Goal: Answer question/provide support: Share knowledge or assist other users

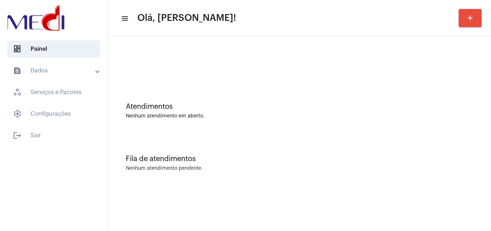
drag, startPoint x: 259, startPoint y: 208, endPoint x: 239, endPoint y: 221, distance: 23.8
click at [254, 210] on mat-sidenav-content "menu Olá, [PERSON_NAME]! add Atendimentos Nenhum atendimento em aberto. Fila de…" at bounding box center [299, 115] width 383 height 231
click at [439, 109] on div "Atendimentos" at bounding box center [299, 107] width 347 height 8
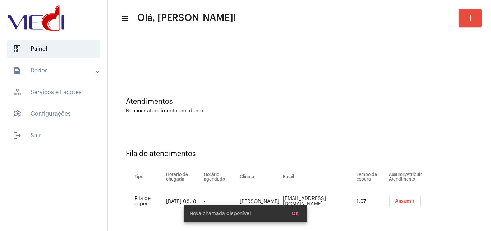
scroll to position [10, 0]
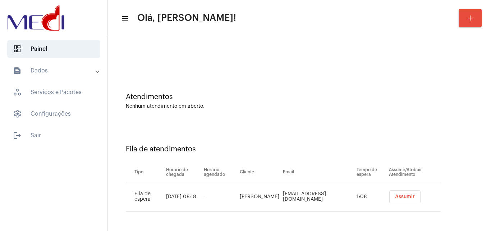
click at [395, 195] on span "Assumir" at bounding box center [405, 196] width 20 height 5
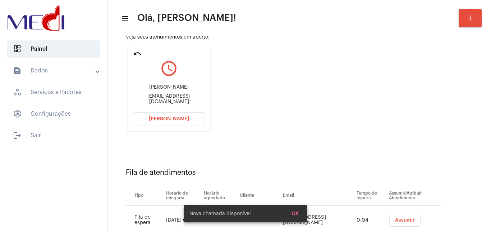
scroll to position [102, 0]
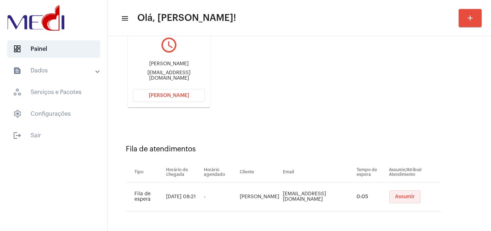
click at [397, 192] on button "Assumir" at bounding box center [405, 196] width 31 height 13
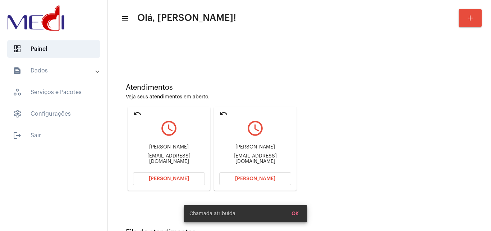
scroll to position [51, 0]
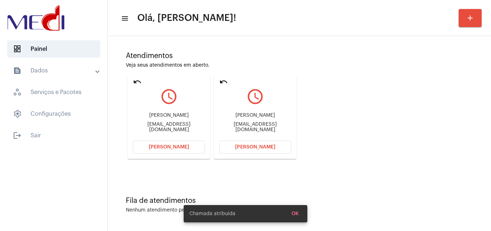
click at [257, 125] on div "pviniciusmeloo@gmail.com" at bounding box center [255, 127] width 72 height 11
copy mat-card-content "pviniciusmeloo@gmail.com Abrir Chamada"
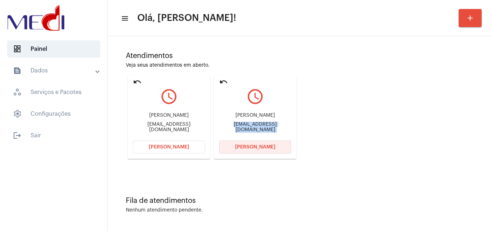
click at [247, 141] on button "Abrir Chamada" at bounding box center [255, 146] width 72 height 13
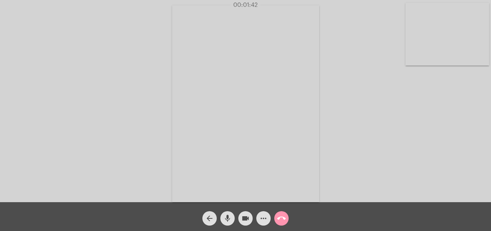
click at [281, 213] on span "call_end" at bounding box center [281, 218] width 9 height 14
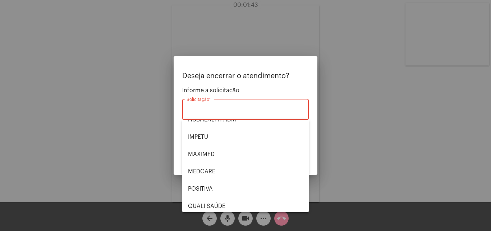
scroll to position [72, 0]
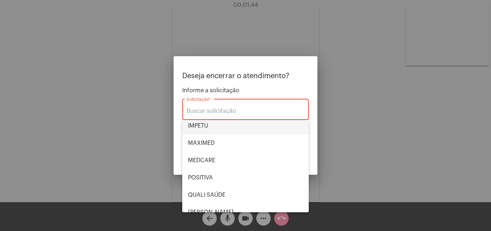
click at [215, 126] on span "IMPETU" at bounding box center [245, 125] width 115 height 17
type input "IMPETU"
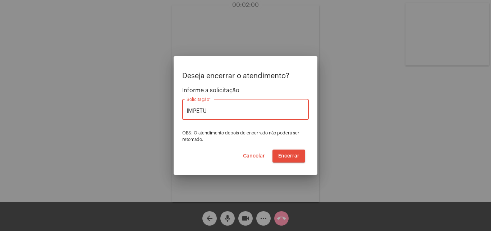
click at [291, 157] on span "Encerrar" at bounding box center [288, 155] width 21 height 5
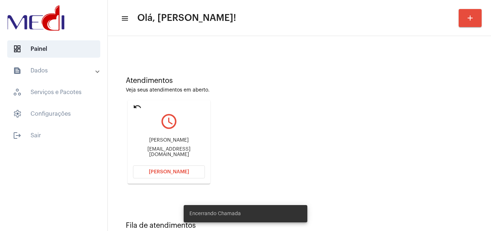
scroll to position [51, 0]
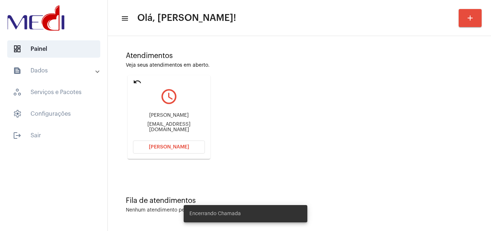
click at [178, 127] on div "claudenisevasconcelos87@gmail.com" at bounding box center [169, 127] width 72 height 11
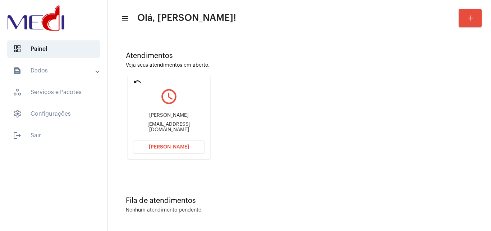
click at [178, 127] on div "claudenisevasconcelos87@gmail.com" at bounding box center [169, 127] width 72 height 11
copy mat-card-content "claudenisevasconcelos87@gmail.com Abrir Chamada"
click at [184, 147] on span "Abrir Chamada" at bounding box center [169, 146] width 40 height 5
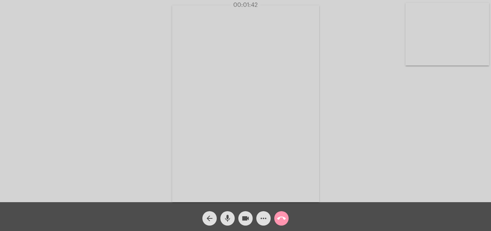
click at [283, 216] on mat-icon "call_end" at bounding box center [281, 218] width 9 height 9
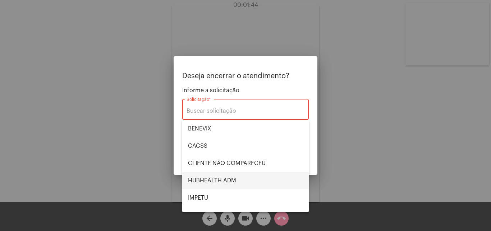
click at [232, 181] on span "HUBHEALTH ADM" at bounding box center [245, 180] width 115 height 17
type input "HUBHEALTH ADM"
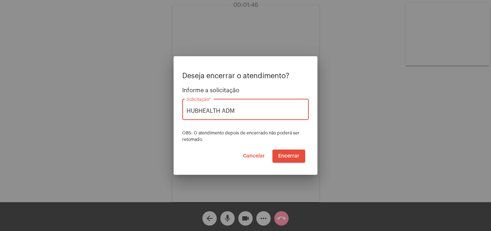
click at [293, 154] on span "Encerrar" at bounding box center [288, 155] width 21 height 5
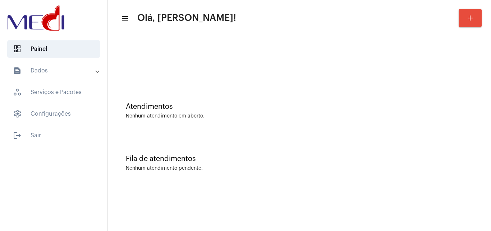
click at [483, 133] on div "Fila de atendimentos Nenhum atendimento pendente." at bounding box center [300, 159] width 376 height 52
click at [491, 164] on div "Atendimentos Nenhum atendimento em aberto. Fila de atendimentos Nenhum atendime…" at bounding box center [299, 112] width 383 height 153
click at [454, 96] on div "Atendimentos Nenhum atendimento em aberto." at bounding box center [300, 107] width 376 height 52
click at [432, 69] on div at bounding box center [300, 60] width 376 height 41
click at [437, 154] on div "Fila de atendimentos Nenhum atendimento pendente." at bounding box center [300, 159] width 376 height 52
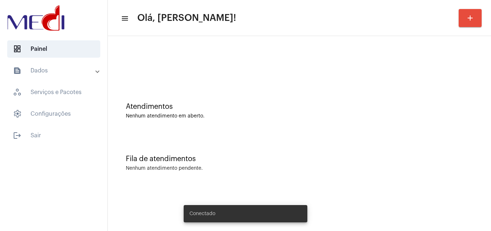
click at [441, 129] on div "Atendimentos Nenhum atendimento em aberto." at bounding box center [300, 107] width 376 height 52
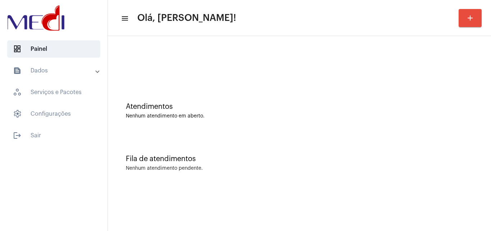
click at [456, 179] on div "Fila de atendimentos Nenhum atendimento pendente." at bounding box center [300, 159] width 376 height 52
click at [453, 122] on div "Atendimentos Nenhum atendimento em aberto." at bounding box center [300, 107] width 376 height 52
click at [456, 91] on div "Atendimentos Nenhum atendimento em aberto." at bounding box center [300, 107] width 376 height 52
click at [420, 117] on div "Nenhum atendimento em aberto." at bounding box center [299, 115] width 347 height 5
click at [480, 140] on div "Fila de atendimentos Nenhum atendimento pendente." at bounding box center [300, 159] width 376 height 52
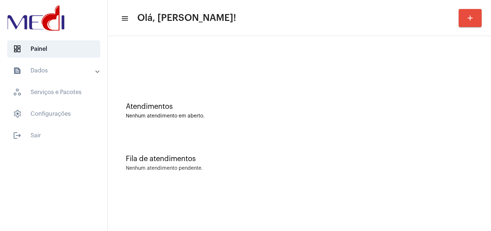
click at [464, 101] on div "Atendimentos Nenhum atendimento em aberto." at bounding box center [300, 107] width 376 height 52
click at [434, 174] on div "Fila de atendimentos Nenhum atendimento pendente." at bounding box center [300, 159] width 376 height 52
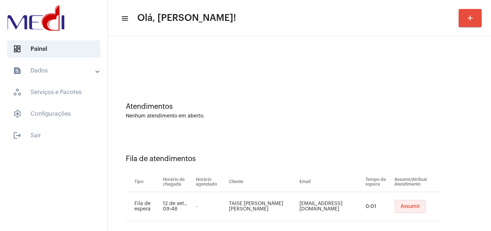
click at [406, 207] on span "Assumir" at bounding box center [411, 206] width 20 height 5
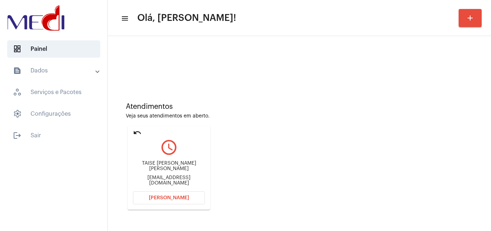
click at [171, 179] on div "taisetavares.adv@gmail.com" at bounding box center [169, 180] width 72 height 11
copy mat-card-content "taisetavares.adv@gmail.com Abrir Chamada"
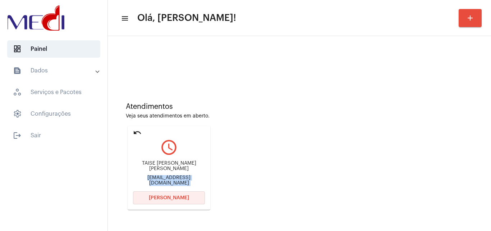
click at [181, 192] on button "[PERSON_NAME]" at bounding box center [169, 197] width 72 height 13
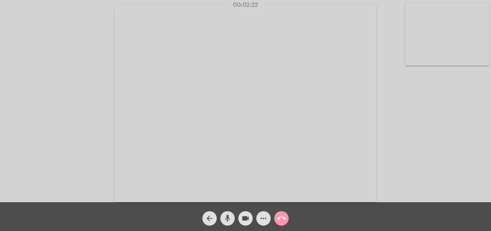
click at [273, 218] on div "call_end" at bounding box center [282, 216] width 18 height 18
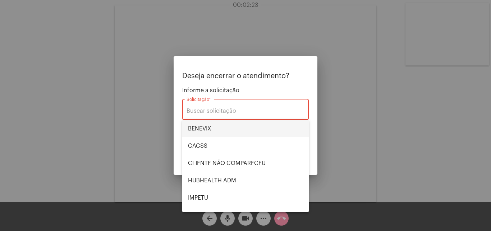
click at [214, 132] on span "BENEVIX" at bounding box center [245, 128] width 115 height 17
type input "BENEVIX"
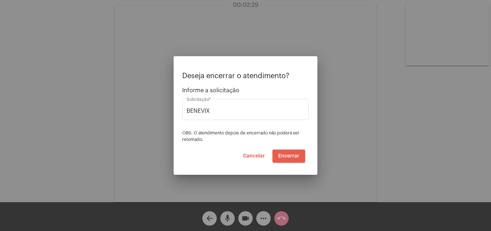
click at [282, 155] on span "Encerrar" at bounding box center [288, 155] width 21 height 5
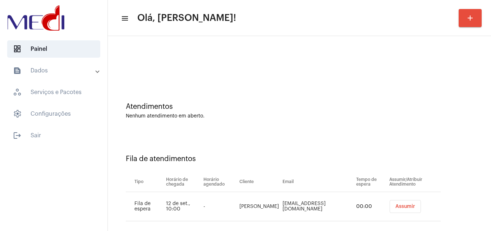
click at [397, 210] on button "Assumir" at bounding box center [405, 206] width 31 height 13
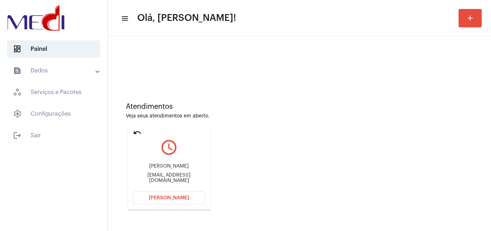
click at [169, 179] on div "[EMAIL_ADDRESS][DOMAIN_NAME]" at bounding box center [169, 177] width 72 height 11
click at [169, 179] on div "Riardof05@gmail.com" at bounding box center [169, 177] width 72 height 11
copy mat-card-content "Riardof05@gmail.com Abrir Chamada"
click at [188, 199] on button "Abrir Chamada" at bounding box center [169, 197] width 72 height 13
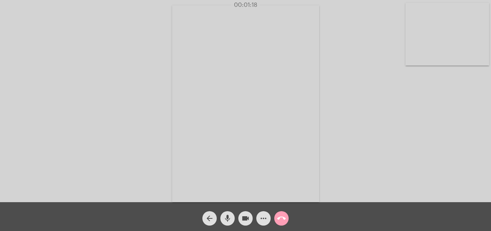
click at [279, 215] on mat-icon "call_end" at bounding box center [281, 218] width 9 height 9
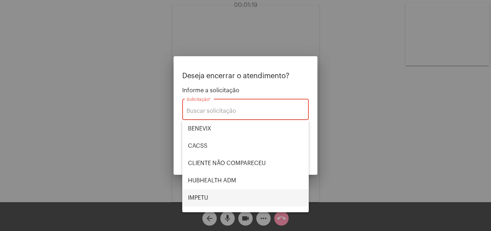
click at [213, 199] on span "IMPETU" at bounding box center [245, 197] width 115 height 17
type input "IMPETU"
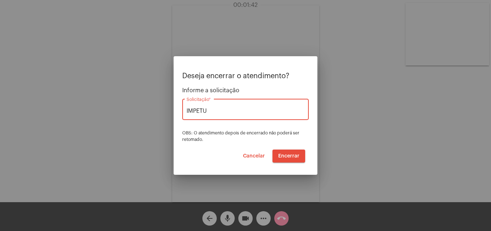
click at [289, 158] on span "Encerrar" at bounding box center [288, 155] width 21 height 5
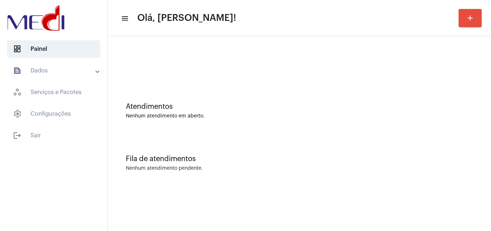
click at [482, 101] on div "Atendimentos Nenhum atendimento em aberto." at bounding box center [300, 107] width 376 height 52
click at [476, 117] on div "Atendimentos Nenhum atendimento em aberto." at bounding box center [300, 107] width 376 height 52
click at [472, 96] on div "Atendimentos Nenhum atendimento em aberto." at bounding box center [300, 107] width 376 height 52
click at [468, 118] on div "Nenhum atendimento em aberto." at bounding box center [299, 115] width 347 height 5
click at [491, 136] on div "Atendimentos Nenhum atendimento em aberto. Fila de atendimentos Nenhum atendime…" at bounding box center [299, 112] width 383 height 153
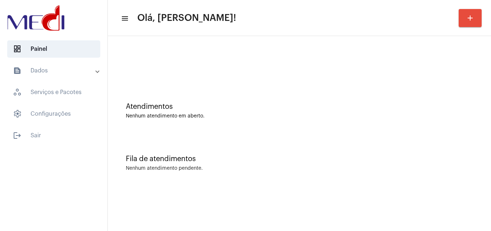
click at [485, 103] on div "Atendimentos Nenhum atendimento em aberto." at bounding box center [300, 107] width 376 height 52
click at [462, 100] on div "Atendimentos Nenhum atendimento em aberto." at bounding box center [300, 107] width 376 height 52
click at [491, 141] on div "Atendimentos Nenhum atendimento em aberto. Fila de atendimentos Nenhum atendime…" at bounding box center [299, 112] width 383 height 153
click at [462, 130] on div "Atendimentos Nenhum atendimento em aberto." at bounding box center [300, 107] width 376 height 52
click at [491, 96] on div "Atendimentos Nenhum atendimento em aberto. Fila de atendimentos Nenhum atendime…" at bounding box center [299, 112] width 383 height 153
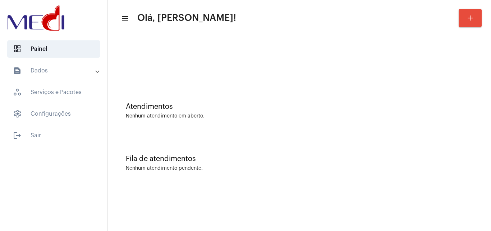
click at [491, 72] on div "Atendimentos Nenhum atendimento em aberto. Fila de atendimentos Nenhum atendime…" at bounding box center [299, 112] width 383 height 153
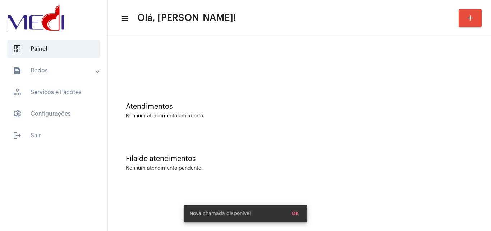
click at [478, 110] on div "Atendimentos Nenhum atendimento em aberto." at bounding box center [300, 107] width 376 height 52
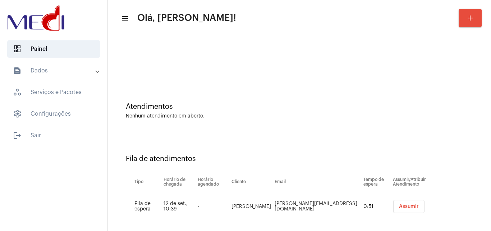
scroll to position [10, 0]
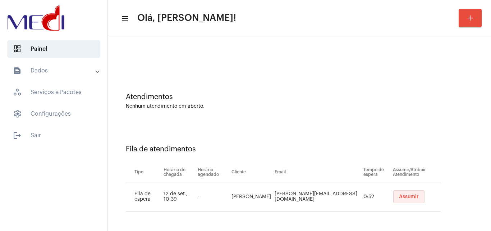
click at [399, 196] on span "Assumir" at bounding box center [409, 196] width 20 height 5
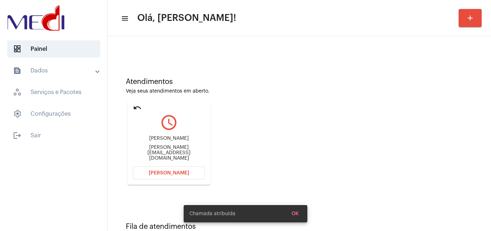
scroll to position [51, 0]
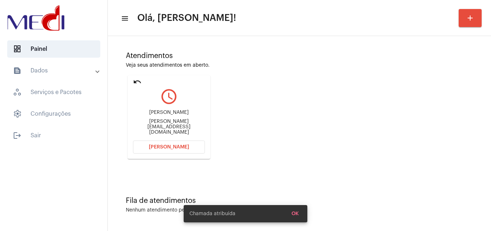
click at [185, 128] on div "Adriana_leocadio@hotmail.com" at bounding box center [169, 127] width 72 height 16
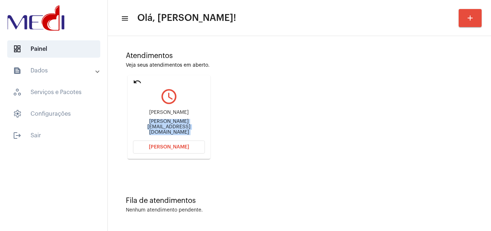
copy mat-card-content "Adriana_leocadio@hotmail.com Abrir Chamada"
click at [192, 141] on button "Abrir Chamada" at bounding box center [169, 146] width 72 height 13
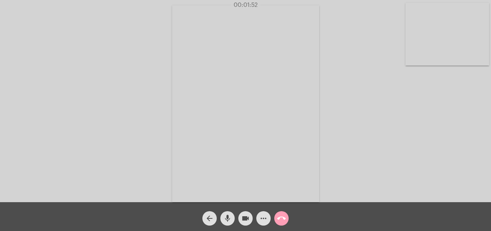
click at [283, 212] on span "call_end" at bounding box center [281, 218] width 9 height 14
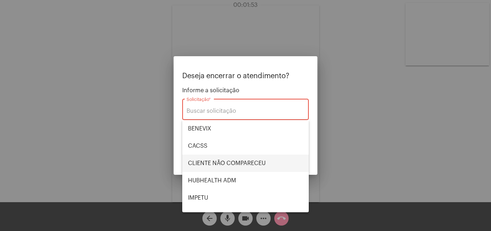
scroll to position [36, 0]
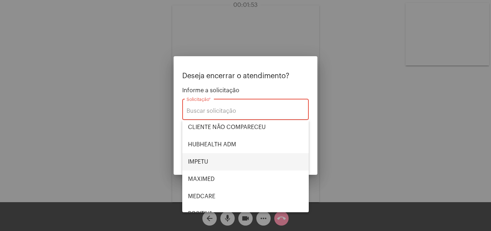
click at [216, 157] on span "IMPETU" at bounding box center [245, 161] width 115 height 17
type input "IMPETU"
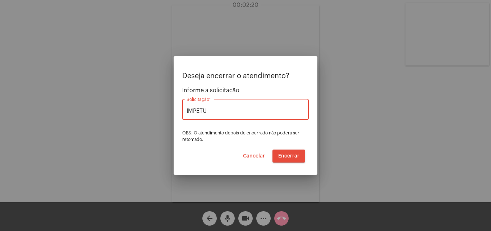
click at [286, 153] on button "Encerrar" at bounding box center [289, 155] width 33 height 13
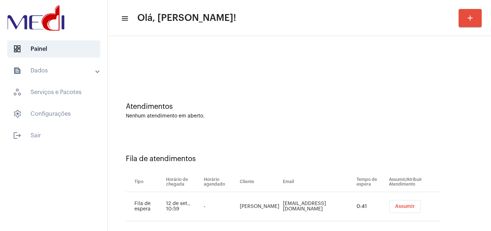
scroll to position [10, 0]
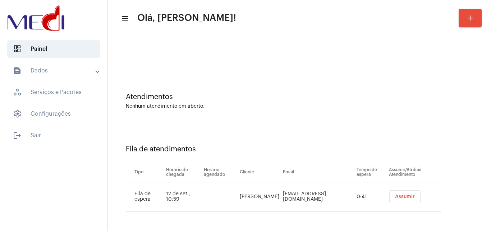
click at [404, 199] on button "Assumir" at bounding box center [405, 196] width 31 height 13
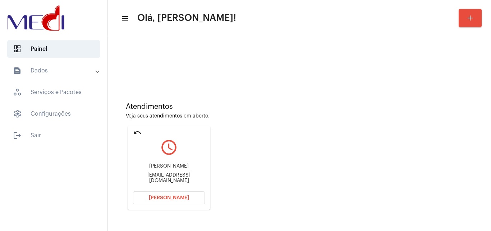
click at [200, 181] on div "Daiane Venancio daiane_cristina1983@hotmail.com" at bounding box center [169, 173] width 72 height 32
copy mat-card-content "daiane_cristina1983@hotmail.com Abrir Chamada"
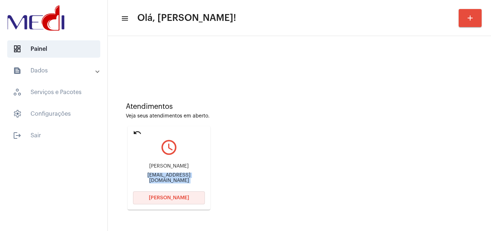
click at [169, 194] on button "Abrir Chamada" at bounding box center [169, 197] width 72 height 13
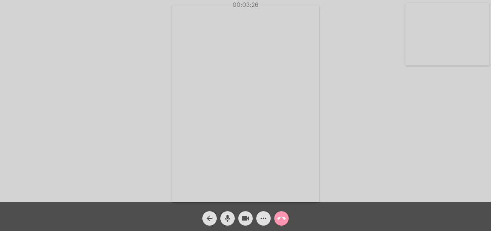
click at [279, 214] on mat-icon "call_end" at bounding box center [281, 218] width 9 height 9
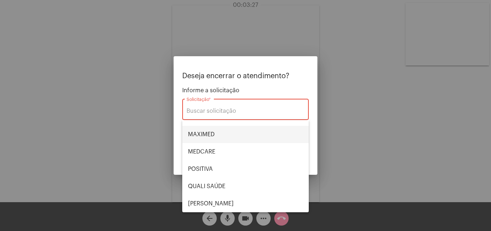
scroll to position [144, 0]
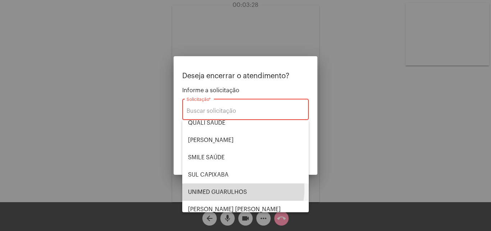
click at [228, 188] on span "UNIMED GUARULHOS" at bounding box center [245, 191] width 115 height 17
type input "UNIMED GUARULHOS"
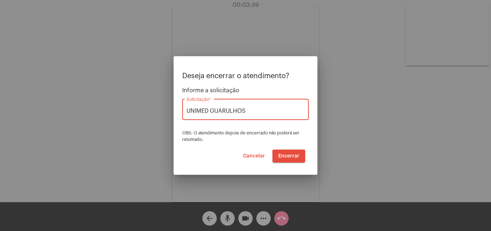
click at [289, 158] on span "Encerrar" at bounding box center [288, 155] width 21 height 5
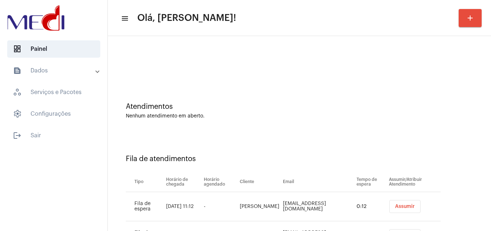
scroll to position [39, 0]
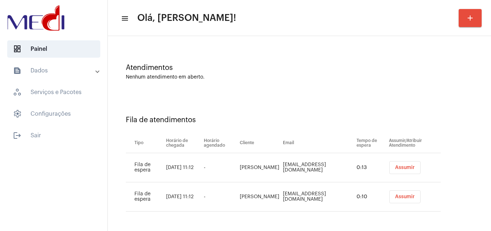
click at [397, 166] on span "Assumir" at bounding box center [405, 167] width 20 height 5
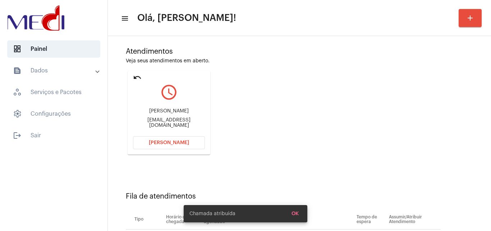
scroll to position [102, 0]
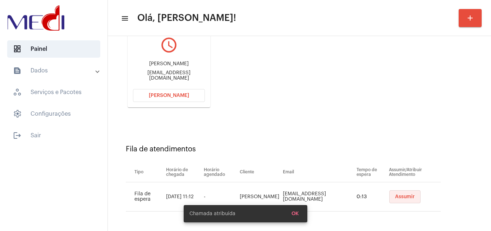
click at [400, 196] on span "Assumir" at bounding box center [405, 196] width 20 height 5
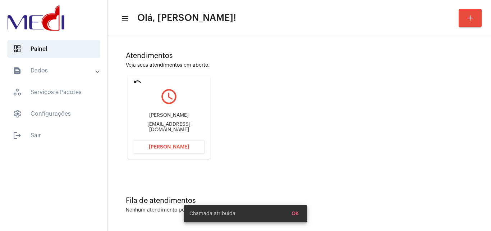
scroll to position [0, 0]
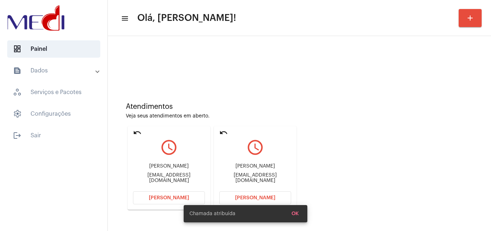
click at [264, 176] on div "[PERSON_NAME] [PERSON_NAME][EMAIL_ADDRESS][DOMAIN_NAME]" at bounding box center [255, 173] width 72 height 32
click at [264, 179] on div "[EMAIL_ADDRESS][DOMAIN_NAME]" at bounding box center [255, 177] width 72 height 11
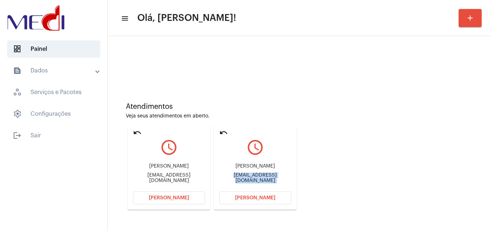
copy mat-card-content "[EMAIL_ADDRESS][DOMAIN_NAME] [PERSON_NAME]"
click at [267, 199] on span "[PERSON_NAME]" at bounding box center [255, 197] width 40 height 5
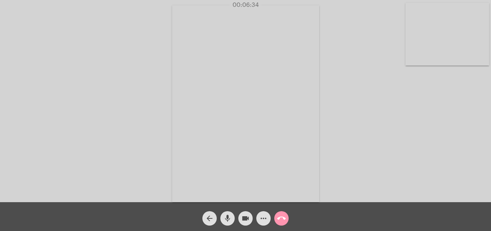
click at [281, 215] on mat-icon "call_end" at bounding box center [281, 218] width 9 height 9
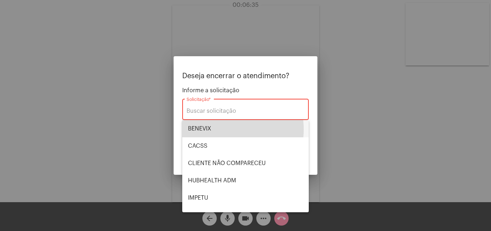
click at [221, 129] on span "BENEVIX" at bounding box center [245, 128] width 115 height 17
type input "BENEVIX"
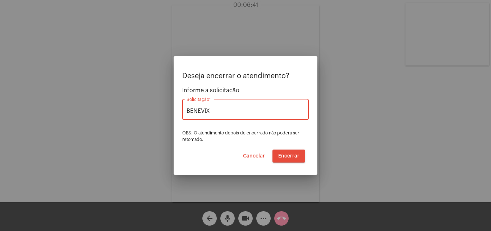
click at [292, 156] on span "Encerrar" at bounding box center [288, 155] width 21 height 5
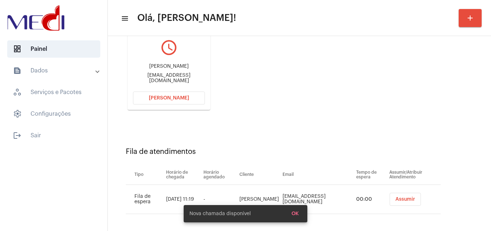
scroll to position [102, 0]
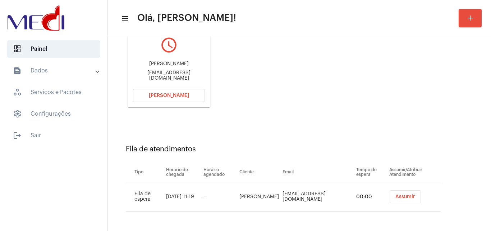
click at [401, 198] on span "Assumir" at bounding box center [406, 196] width 20 height 5
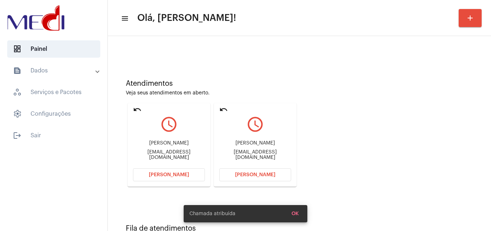
scroll to position [36, 0]
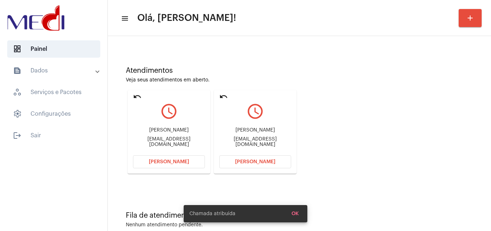
click at [253, 142] on div "[EMAIL_ADDRESS][DOMAIN_NAME]" at bounding box center [255, 141] width 72 height 11
copy mat-card-content "[EMAIL_ADDRESS][DOMAIN_NAME] [PERSON_NAME]"
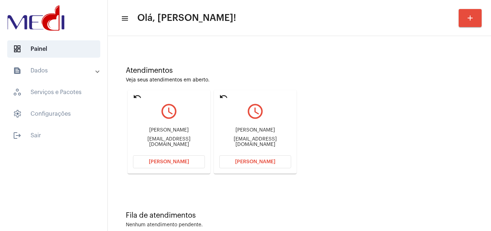
click at [260, 162] on span "[PERSON_NAME]" at bounding box center [255, 161] width 40 height 5
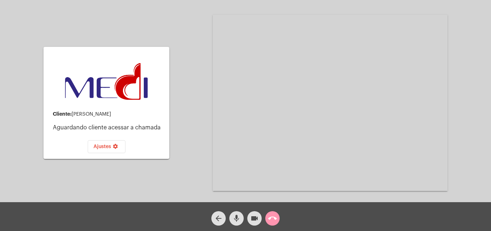
click at [274, 217] on mat-icon "call_end" at bounding box center [272, 218] width 9 height 9
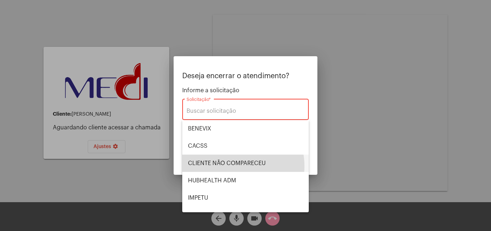
click at [236, 166] on span "CLIENTE NÃO COMPARECEU" at bounding box center [245, 162] width 115 height 17
type input "CLIENTE NÃO COMPARECEU"
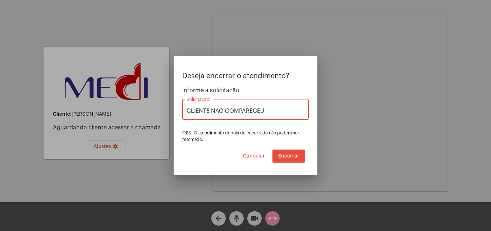
click at [285, 156] on span "Encerrar" at bounding box center [288, 155] width 21 height 5
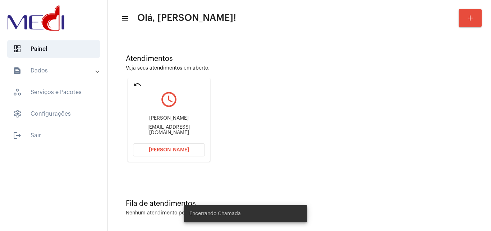
scroll to position [51, 0]
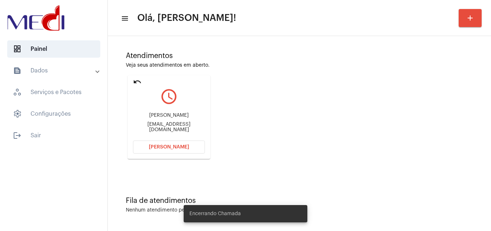
click at [179, 128] on div "Raphaeladcosta@hotmail.com" at bounding box center [169, 127] width 72 height 11
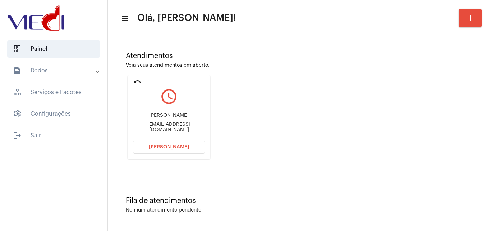
click at [179, 128] on div "Raphaeladcosta@hotmail.com" at bounding box center [169, 127] width 72 height 11
copy mat-card-content "Raphaeladcosta@hotmail.com Abrir Chamada"
click at [185, 144] on button "Abrir Chamada" at bounding box center [169, 146] width 72 height 13
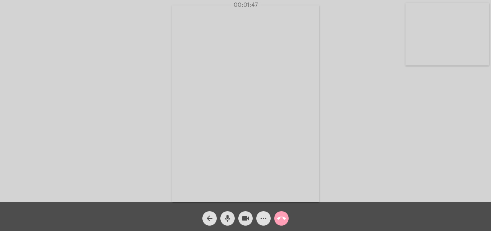
click at [278, 213] on span "call_end" at bounding box center [281, 218] width 9 height 14
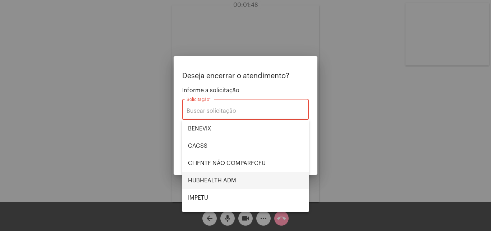
click at [224, 173] on span "HUBHEALTH ADM" at bounding box center [245, 180] width 115 height 17
type input "HUBHEALTH ADM"
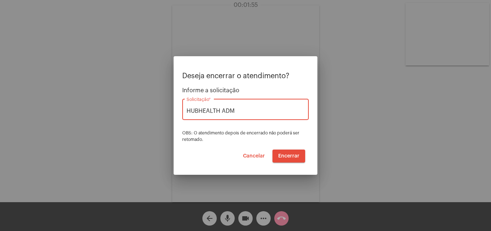
click at [294, 156] on span "Encerrar" at bounding box center [288, 155] width 21 height 5
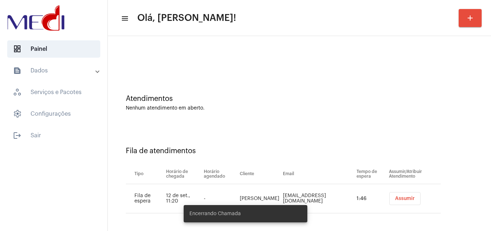
scroll to position [10, 0]
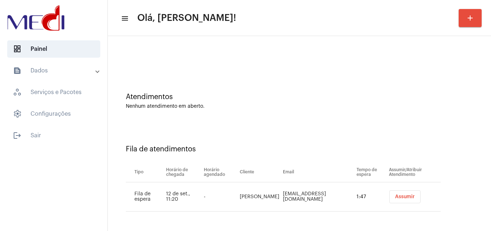
click at [403, 199] on button "Assumir" at bounding box center [405, 196] width 31 height 13
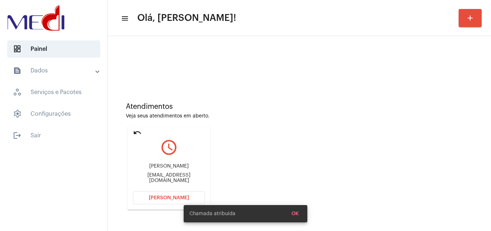
click at [171, 177] on div "fonseca91jessica@gmail.com" at bounding box center [169, 177] width 72 height 11
copy mat-card-content "fonseca91jessica@gmail.com Abrir Chamada"
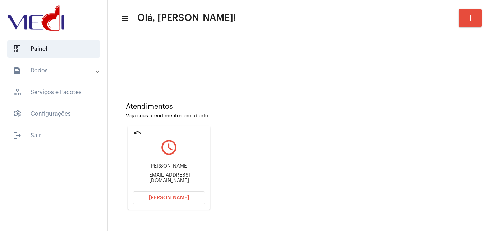
click at [188, 198] on button "Abrir Chamada" at bounding box center [169, 197] width 72 height 13
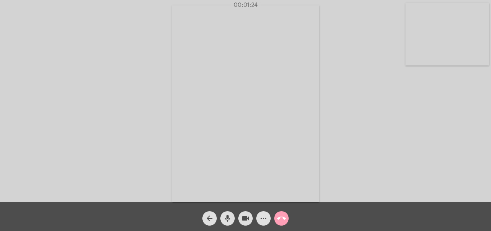
click at [281, 221] on mat-icon "call_end" at bounding box center [281, 218] width 9 height 9
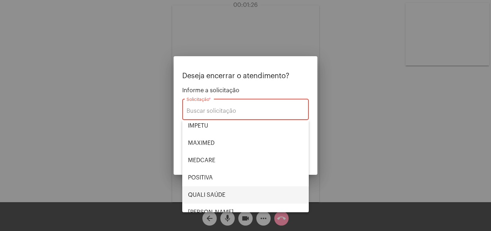
scroll to position [150, 0]
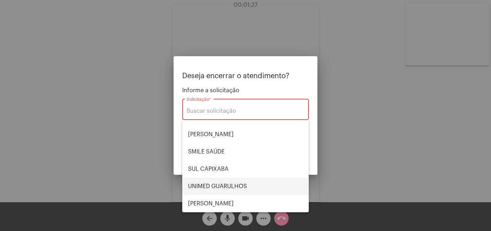
click at [226, 188] on span "UNIMED GUARULHOS" at bounding box center [245, 185] width 115 height 17
type input "UNIMED GUARULHOS"
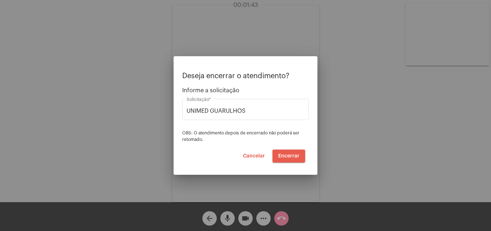
click at [287, 155] on span "Encerrar" at bounding box center [288, 155] width 21 height 5
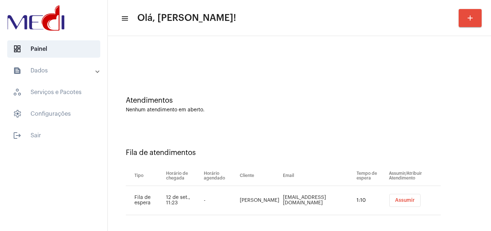
scroll to position [10, 0]
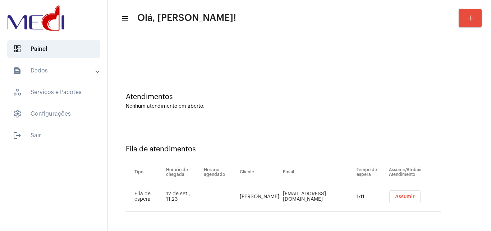
click at [411, 196] on span "Assumir" at bounding box center [405, 196] width 20 height 5
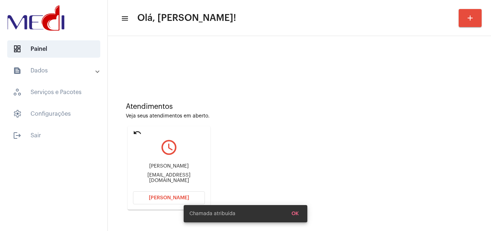
click at [162, 179] on div "Joselaureano1070@hotmail.com" at bounding box center [169, 177] width 72 height 11
copy mat-card-content "Joselaureano1070@hotmail.com Abrir Chamada"
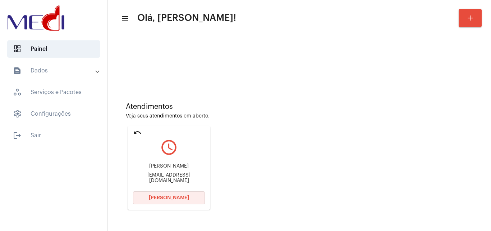
click at [175, 196] on span "Abrir Chamada" at bounding box center [169, 197] width 40 height 5
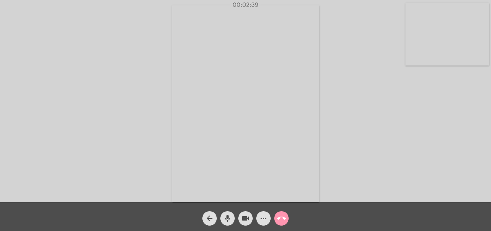
click at [279, 217] on mat-icon "call_end" at bounding box center [281, 218] width 9 height 9
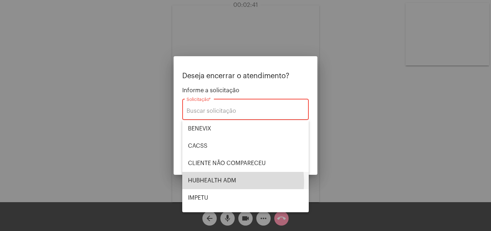
click at [218, 181] on span "HUBHEALTH ADM" at bounding box center [245, 180] width 115 height 17
type input "HUBHEALTH ADM"
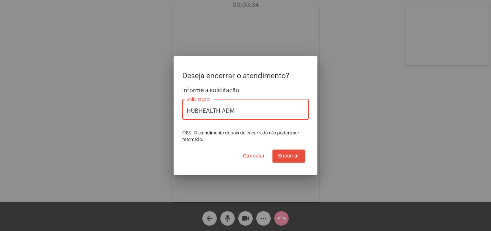
click at [295, 156] on span "Encerrar" at bounding box center [288, 155] width 21 height 5
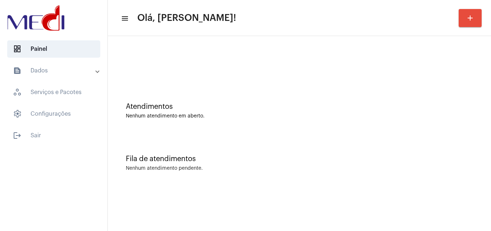
click at [435, 116] on div "Nenhum atendimento em aberto." at bounding box center [299, 115] width 347 height 5
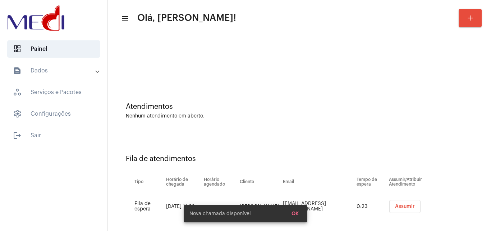
scroll to position [10, 0]
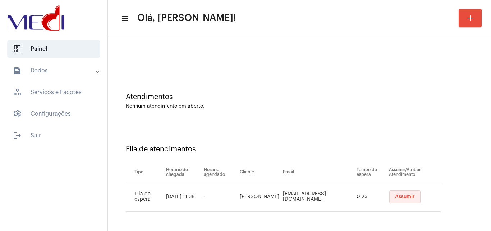
click at [406, 198] on span "Assumir" at bounding box center [405, 196] width 20 height 5
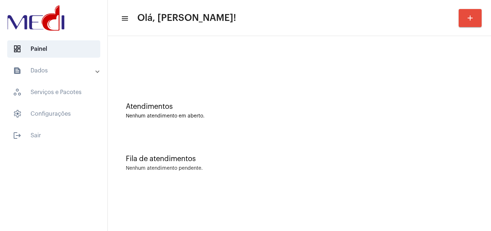
scroll to position [0, 0]
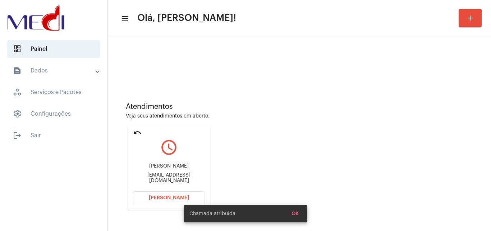
click at [183, 177] on div "silvianebarbosa1@gmail.com" at bounding box center [169, 177] width 72 height 11
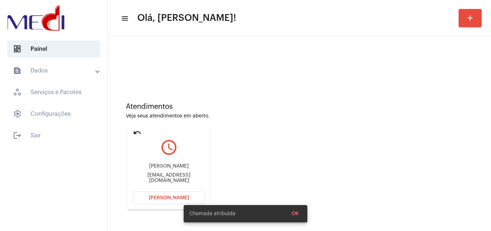
click at [183, 177] on div "silvianebarbosa1@gmail.com" at bounding box center [169, 177] width 72 height 11
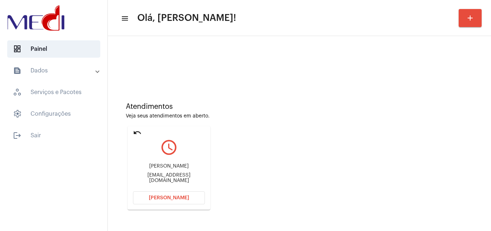
click at [177, 199] on span "Abrir Chamada" at bounding box center [169, 197] width 40 height 5
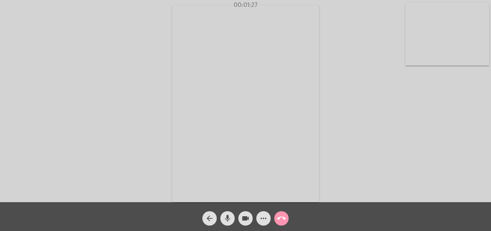
click at [279, 215] on mat-icon "call_end" at bounding box center [281, 218] width 9 height 9
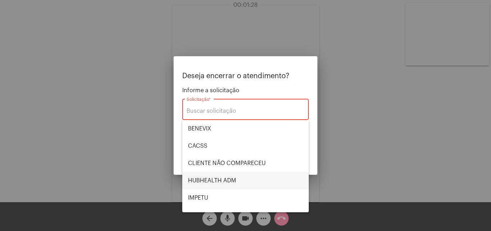
click at [226, 180] on span "HUBHEALTH ADM" at bounding box center [245, 180] width 115 height 17
type input "HUBHEALTH ADM"
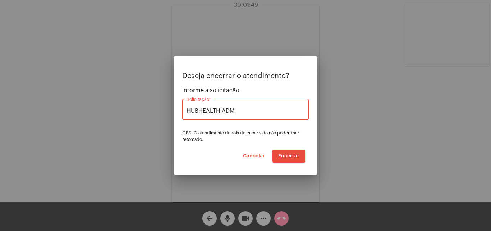
click at [291, 156] on span "Encerrar" at bounding box center [288, 155] width 21 height 5
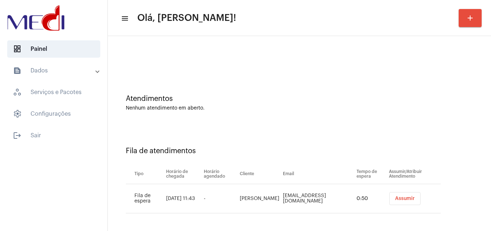
scroll to position [10, 0]
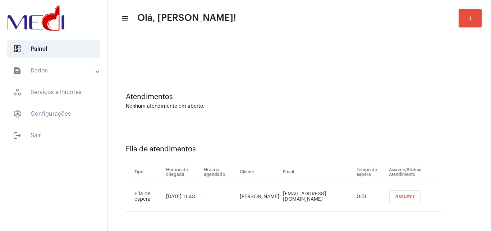
click at [403, 194] on button "Assumir" at bounding box center [405, 196] width 31 height 13
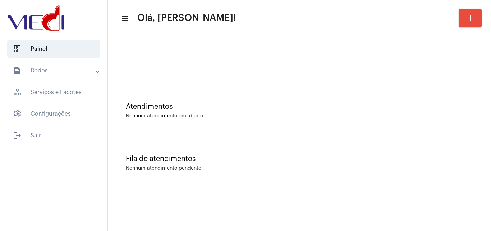
scroll to position [0, 0]
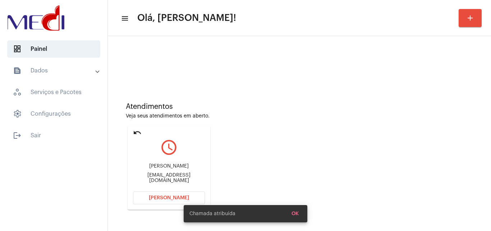
click at [176, 177] on div "paolapontes1509@gmail.com" at bounding box center [169, 177] width 72 height 11
copy mat-card-content "paolapontes1509@gmail.com Abrir Chamada"
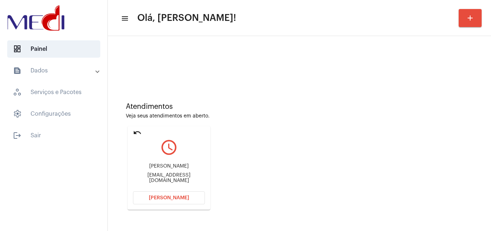
click at [179, 195] on span "[PERSON_NAME]" at bounding box center [169, 197] width 40 height 5
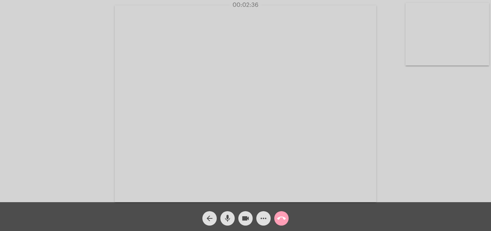
click at [284, 217] on mat-icon "call_end" at bounding box center [281, 218] width 9 height 9
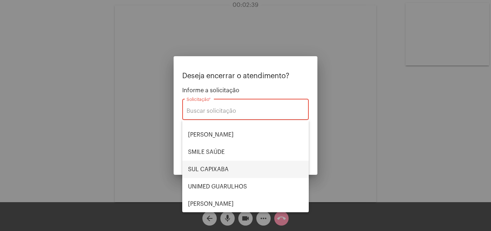
scroll to position [150, 0]
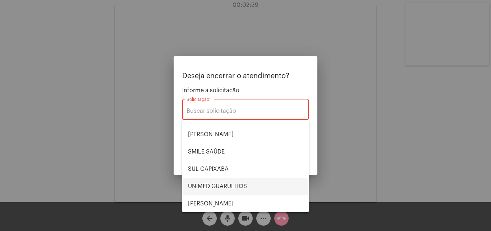
click at [231, 187] on span "UNIMED GUARULHOS" at bounding box center [245, 185] width 115 height 17
type input "UNIMED GUARULHOS"
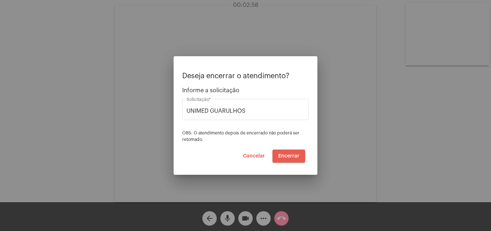
click at [293, 155] on span "Encerrar" at bounding box center [288, 155] width 21 height 5
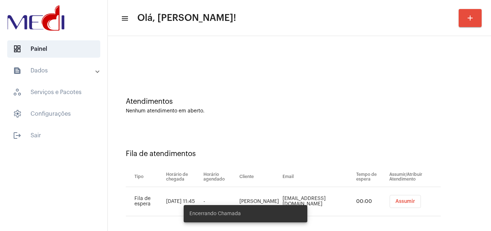
scroll to position [10, 0]
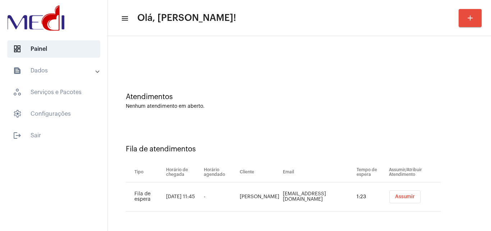
click at [395, 199] on span "Assumir" at bounding box center [405, 196] width 20 height 5
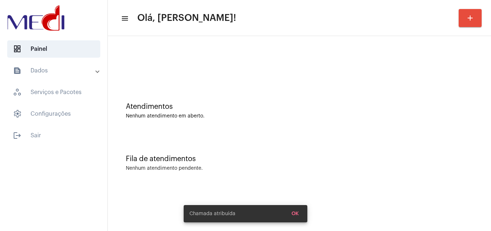
scroll to position [0, 0]
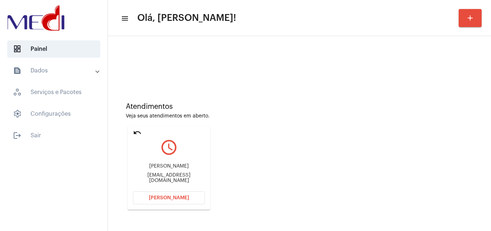
click at [183, 172] on div "Fernanda fbaccarini@gmail.com" at bounding box center [169, 173] width 72 height 32
click at [183, 175] on div "fbaccarini@gmail.com" at bounding box center [169, 177] width 72 height 11
copy mat-card-content "fbaccarini@gmail.com Abrir Chamada"
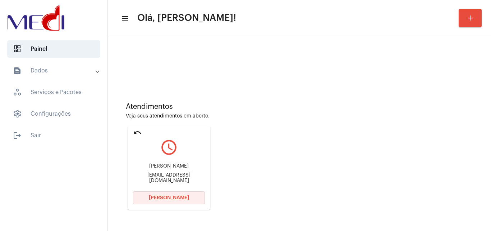
click at [177, 195] on span "[PERSON_NAME]" at bounding box center [169, 197] width 40 height 5
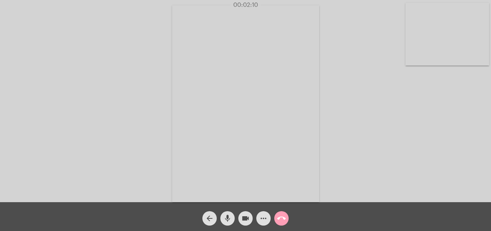
click at [286, 218] on button "call_end" at bounding box center [281, 218] width 14 height 14
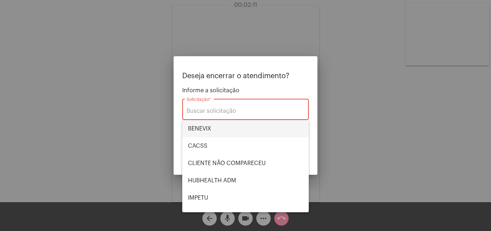
click at [201, 127] on span "BENEVIX" at bounding box center [245, 128] width 115 height 17
type input "BENEVIX"
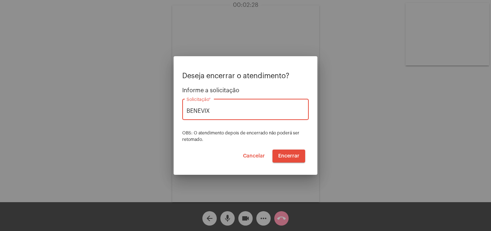
click at [282, 154] on span "Encerrar" at bounding box center [288, 155] width 21 height 5
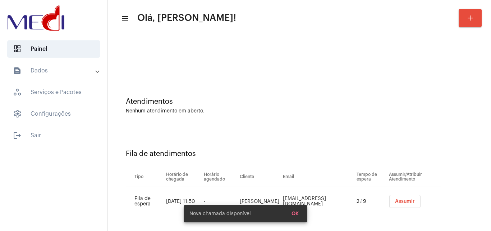
scroll to position [10, 0]
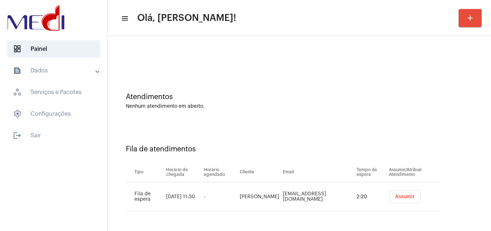
click at [398, 196] on span "Assumir" at bounding box center [405, 196] width 20 height 5
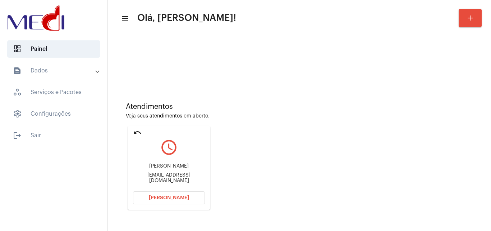
click at [181, 179] on div "lopesericalucena@gmail.com" at bounding box center [169, 177] width 72 height 11
copy mat-card-content "lopesericalucena@gmail.com Abrir Chamada"
click at [165, 196] on span "Abrir Chamada" at bounding box center [169, 197] width 40 height 5
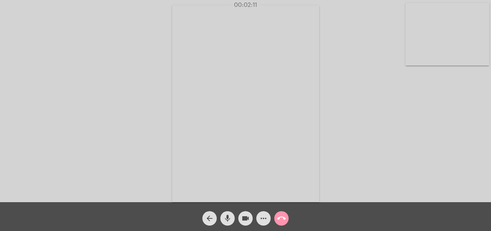
click at [285, 221] on mat-icon "call_end" at bounding box center [281, 218] width 9 height 9
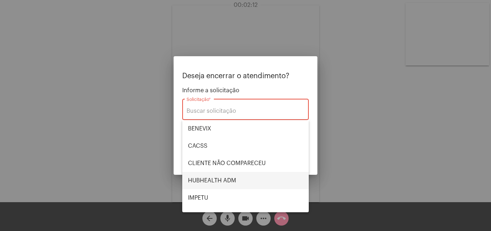
click at [231, 176] on span "HUBHEALTH ADM" at bounding box center [245, 180] width 115 height 17
type input "HUBHEALTH ADM"
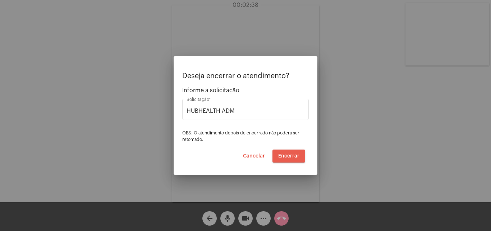
click at [295, 158] on span "Encerrar" at bounding box center [288, 155] width 21 height 5
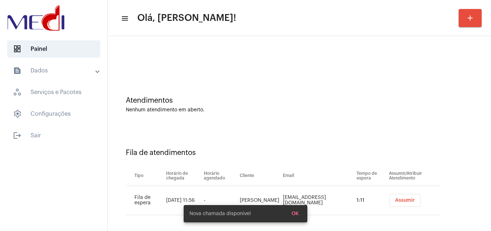
scroll to position [10, 0]
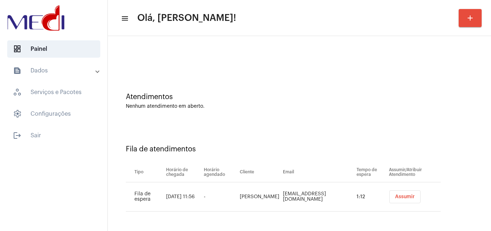
click at [399, 200] on button "Assumir" at bounding box center [405, 196] width 31 height 13
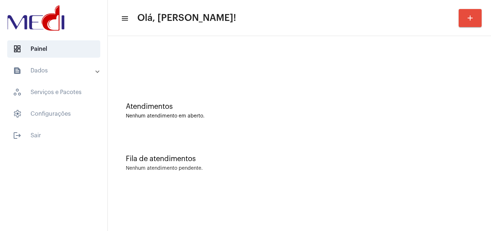
scroll to position [0, 0]
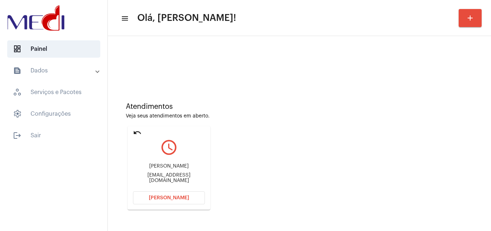
click at [167, 176] on div "paulo6474@hotmail.com" at bounding box center [169, 177] width 72 height 11
copy mat-card-content "paulo6474@hotmail.com Abrir Chamada"
click at [173, 196] on span "Abrir Chamada" at bounding box center [169, 197] width 40 height 5
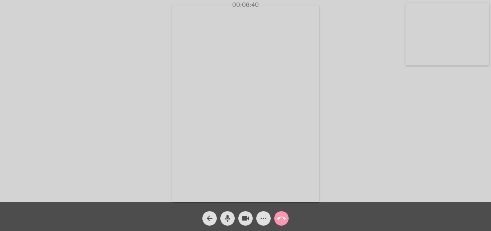
click at [287, 212] on div "call_end" at bounding box center [282, 216] width 18 height 18
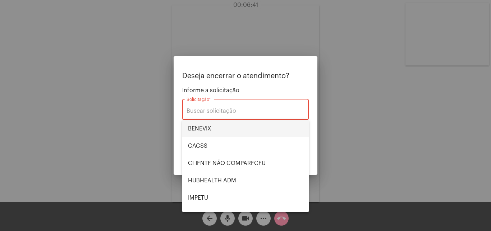
click at [210, 124] on span "BENEVIX" at bounding box center [245, 128] width 115 height 17
type input "BENEVIX"
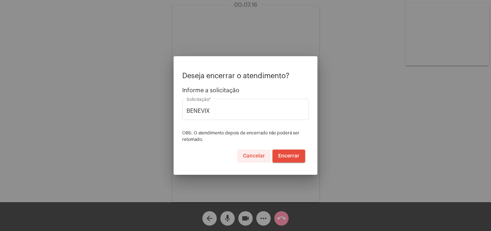
click at [256, 158] on button "Cancelar" at bounding box center [253, 155] width 33 height 13
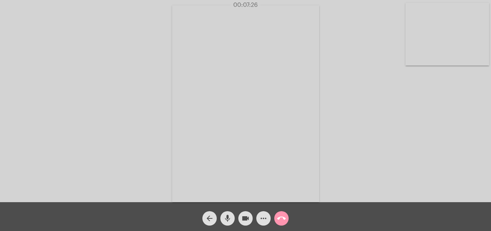
click at [283, 218] on mat-icon "call_end" at bounding box center [281, 218] width 9 height 9
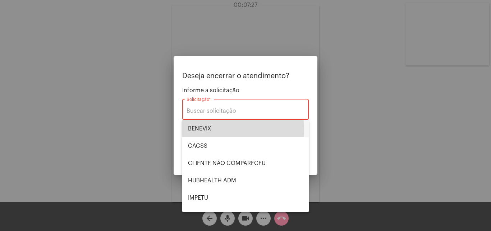
click at [220, 129] on span "BENEVIX" at bounding box center [245, 128] width 115 height 17
type input "BENEVIX"
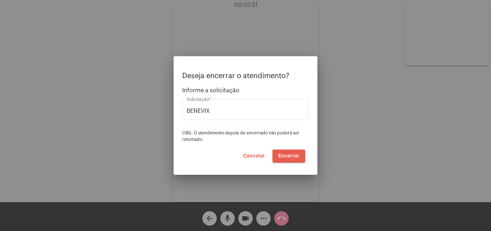
click at [290, 152] on button "Encerrar" at bounding box center [289, 155] width 33 height 13
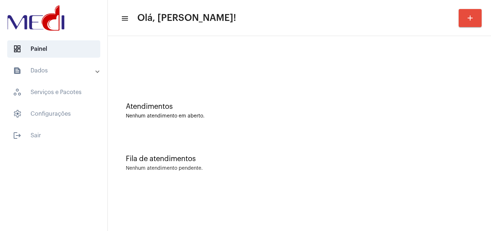
click at [485, 132] on div "Atendimentos Nenhum atendimento em aberto." at bounding box center [300, 107] width 376 height 52
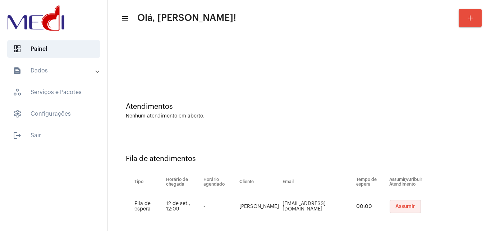
click at [396, 207] on span "Assumir" at bounding box center [406, 206] width 20 height 5
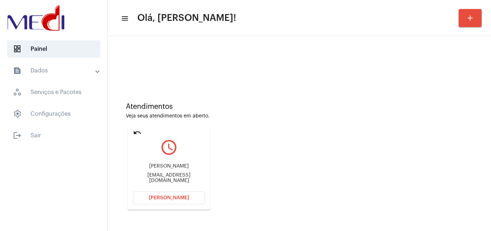
click at [181, 178] on div "[EMAIL_ADDRESS][DOMAIN_NAME]" at bounding box center [169, 177] width 72 height 11
copy mat-card-content "[EMAIL_ADDRESS][DOMAIN_NAME] [PERSON_NAME]"
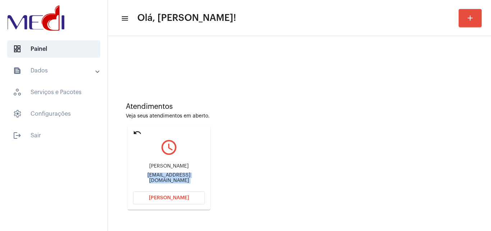
click at [168, 198] on span "[PERSON_NAME]" at bounding box center [169, 197] width 40 height 5
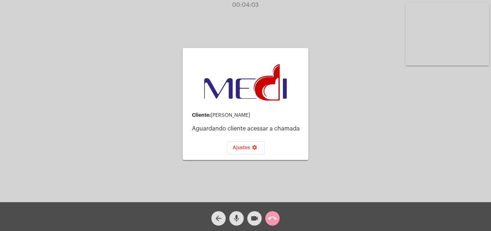
click at [267, 222] on button "call_end" at bounding box center [272, 218] width 14 height 14
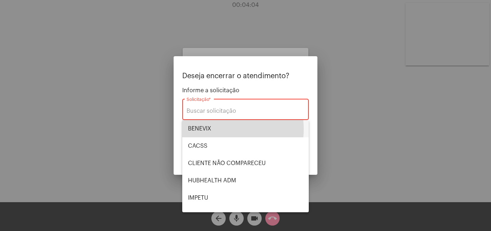
click at [217, 129] on span "BENEVIX" at bounding box center [245, 128] width 115 height 17
type input "BENEVIX"
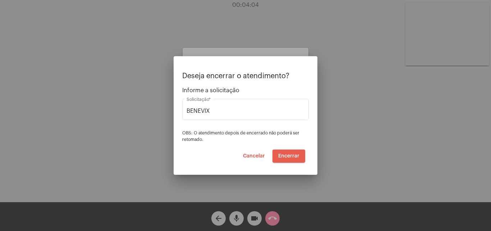
click at [282, 154] on span "Encerrar" at bounding box center [288, 155] width 21 height 5
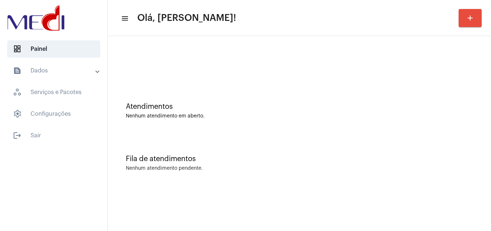
click at [466, 88] on div "Atendimentos Nenhum atendimento em aberto." at bounding box center [300, 107] width 376 height 52
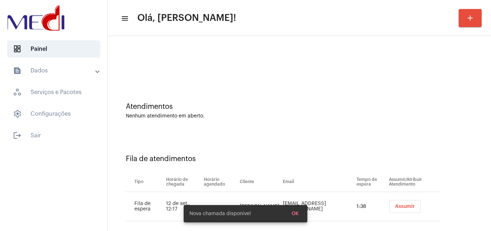
scroll to position [10, 0]
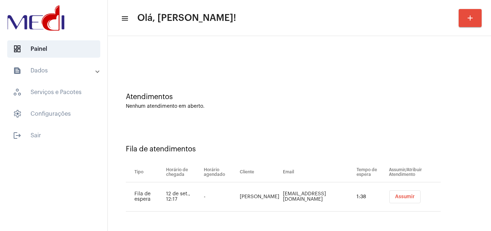
click at [397, 195] on span "Assumir" at bounding box center [405, 196] width 20 height 5
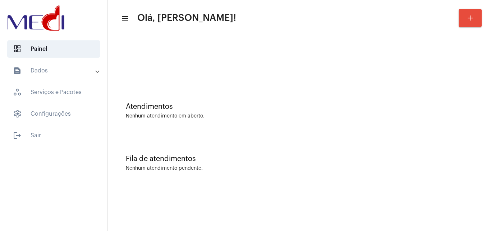
scroll to position [0, 0]
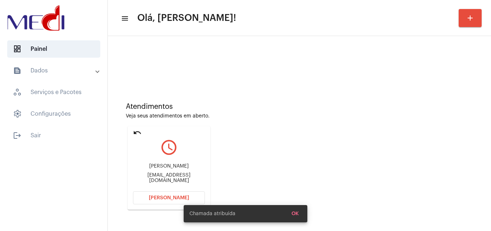
click at [155, 195] on span "[PERSON_NAME]" at bounding box center [169, 197] width 40 height 5
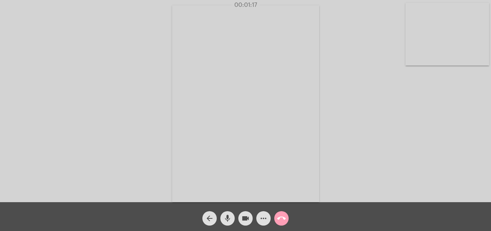
click at [278, 222] on mat-icon "call_end" at bounding box center [281, 218] width 9 height 9
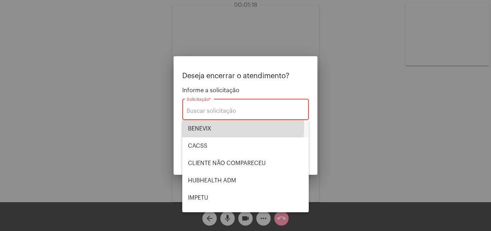
click at [204, 127] on span "BENEVIX" at bounding box center [245, 128] width 115 height 17
type input "BENEVIX"
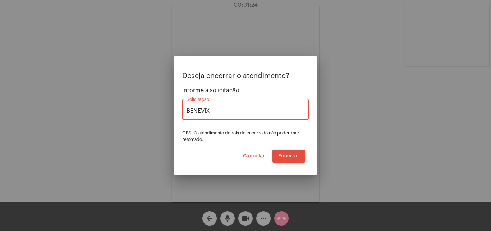
click at [281, 157] on span "Encerrar" at bounding box center [288, 155] width 21 height 5
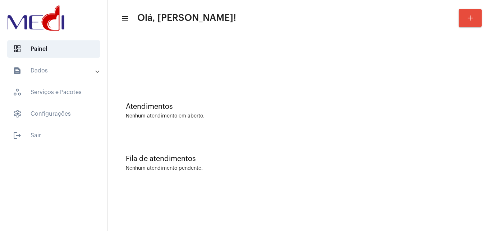
click at [467, 117] on div "Nenhum atendimento em aberto." at bounding box center [299, 115] width 347 height 5
click at [441, 106] on div "Atendimentos" at bounding box center [299, 107] width 347 height 8
click at [432, 154] on div "Fila de atendimentos Nenhum atendimento pendente." at bounding box center [300, 159] width 376 height 52
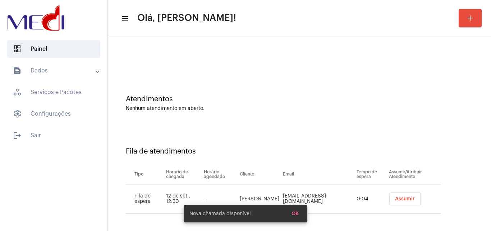
scroll to position [10, 0]
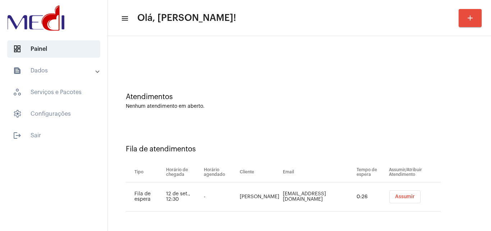
click at [437, 105] on div "Nenhum atendimento em aberto." at bounding box center [299, 106] width 347 height 5
